Goal: Information Seeking & Learning: Learn about a topic

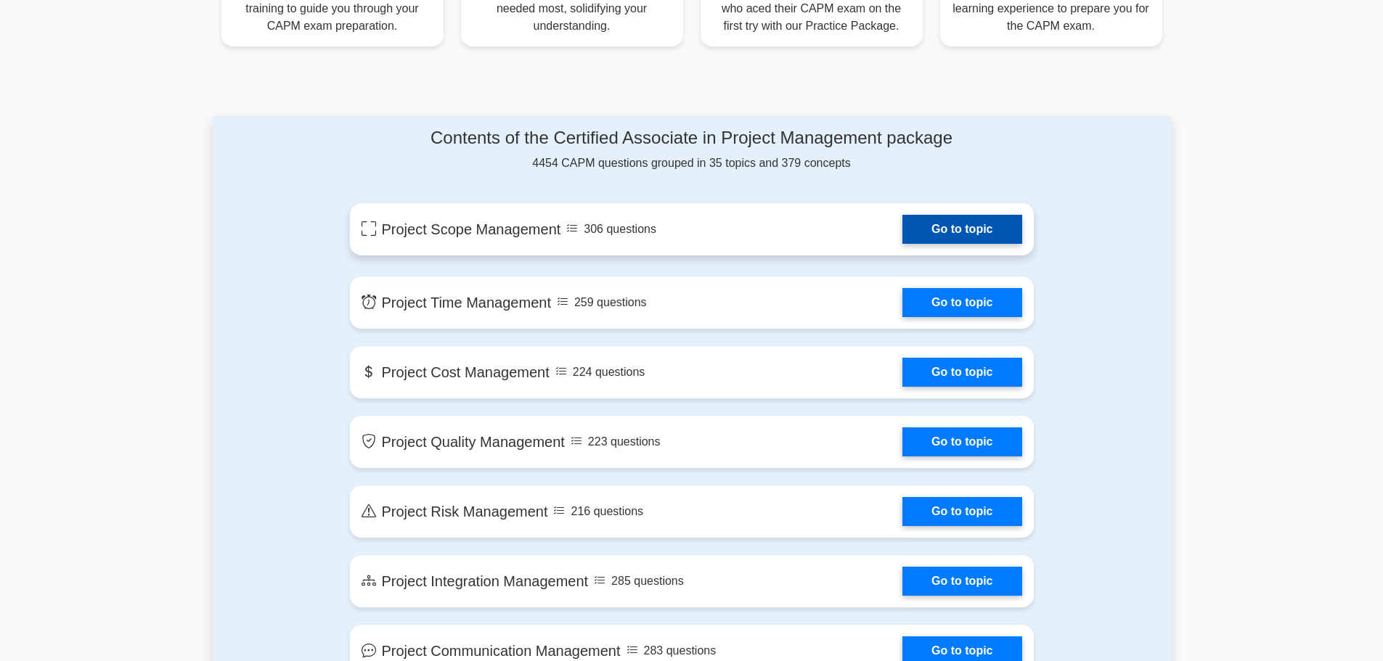
click at [958, 226] on link "Go to topic" at bounding box center [961, 229] width 119 height 29
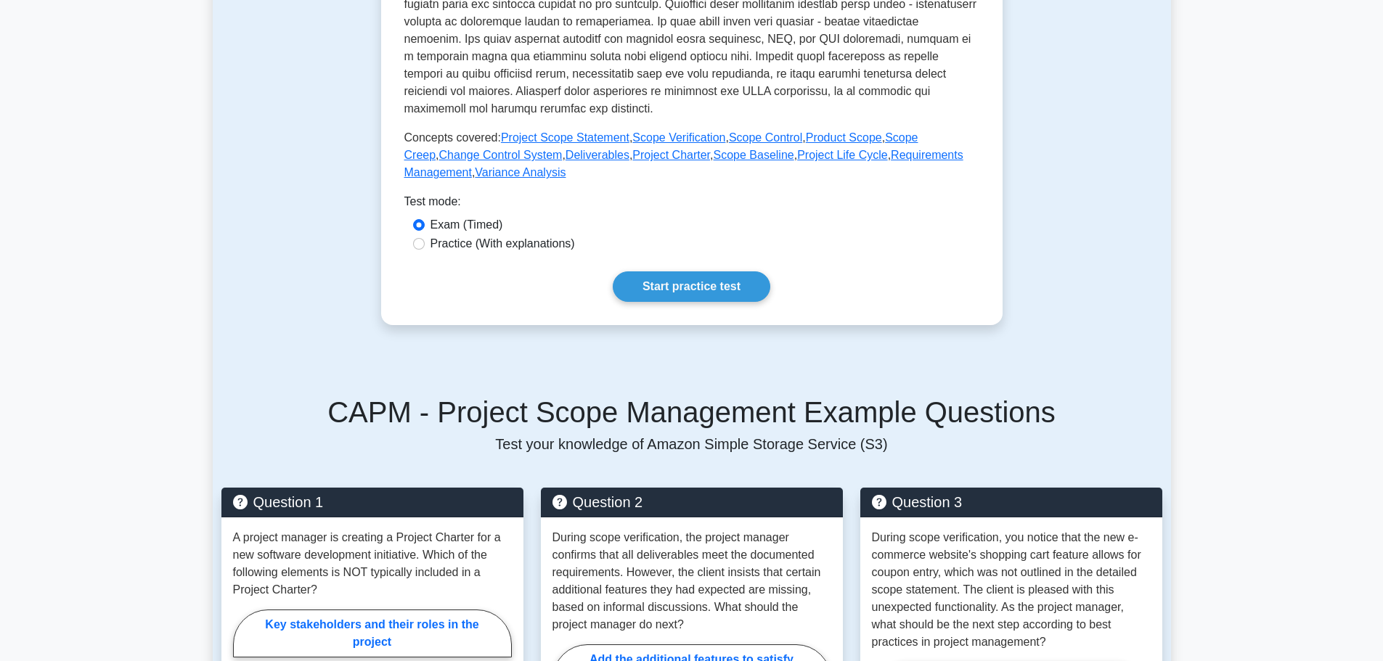
scroll to position [581, 0]
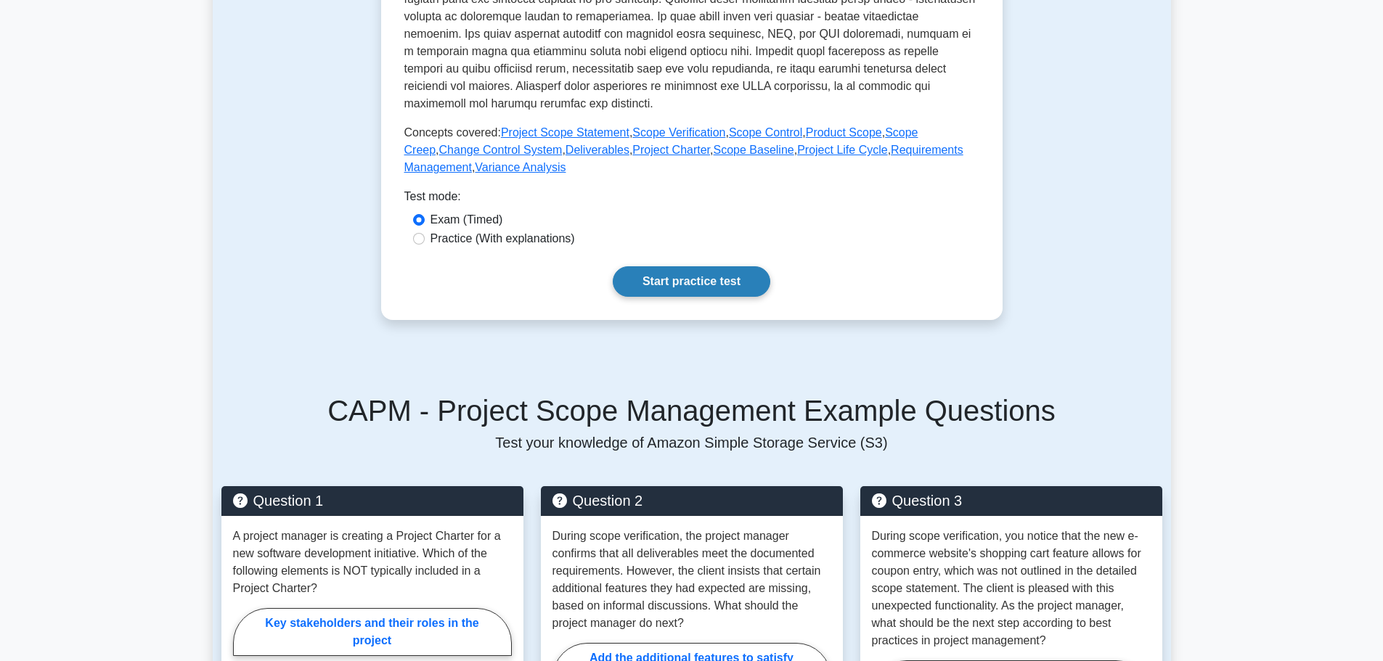
click at [713, 276] on link "Start practice test" at bounding box center [692, 281] width 158 height 30
